Goal: Information Seeking & Learning: Find specific fact

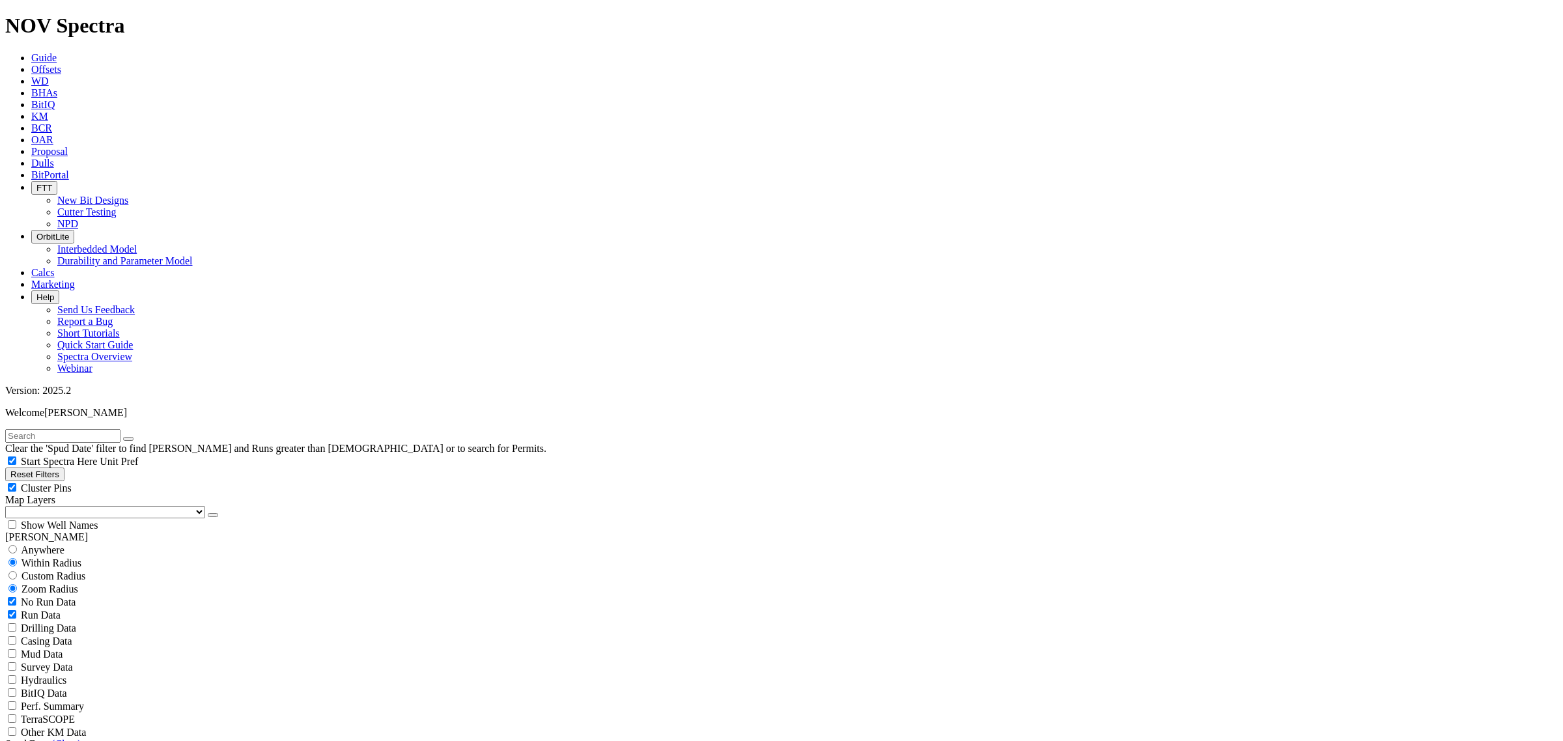
scroll to position [163, 0]
click at [43, 468] on button "Reset Filters" at bounding box center [34, 475] width 59 height 14
type input "[DATE]"
select select
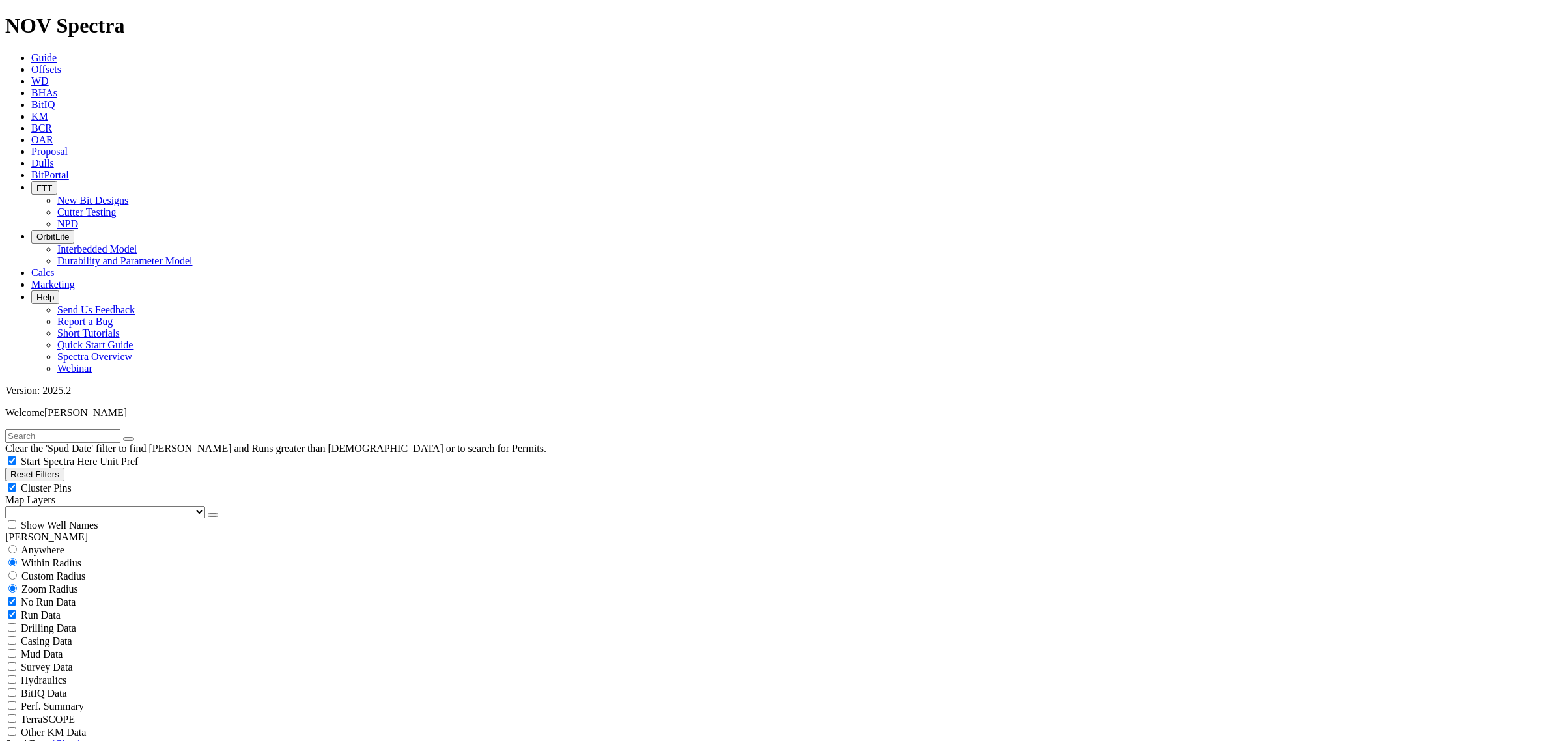
click at [48, 429] on input "text" at bounding box center [62, 436] width 115 height 14
type input "a311433"
